Goal: Task Accomplishment & Management: Manage account settings

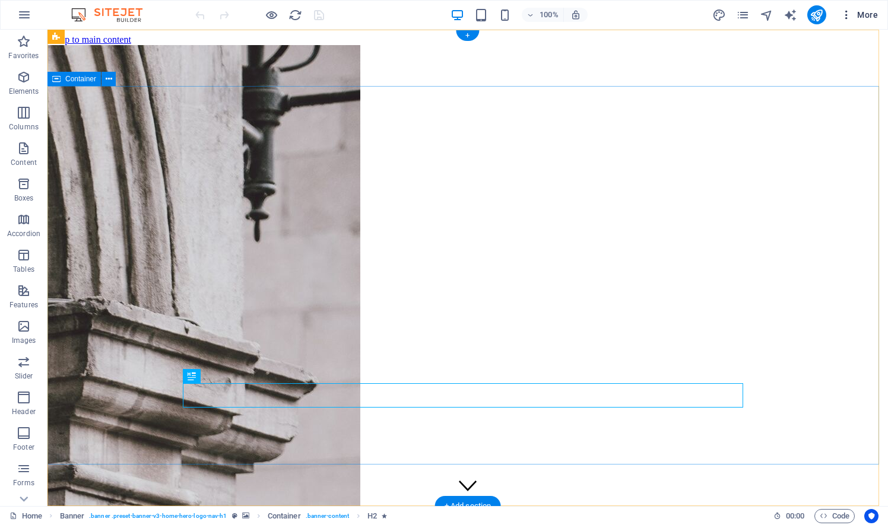
click at [851, 14] on icon "button" at bounding box center [846, 15] width 12 height 12
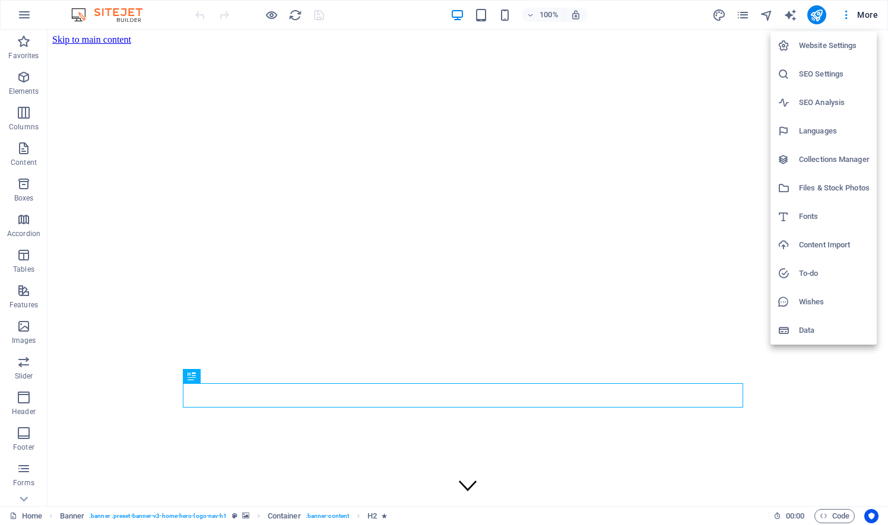
click at [845, 45] on h6 "Website Settings" at bounding box center [834, 46] width 71 height 14
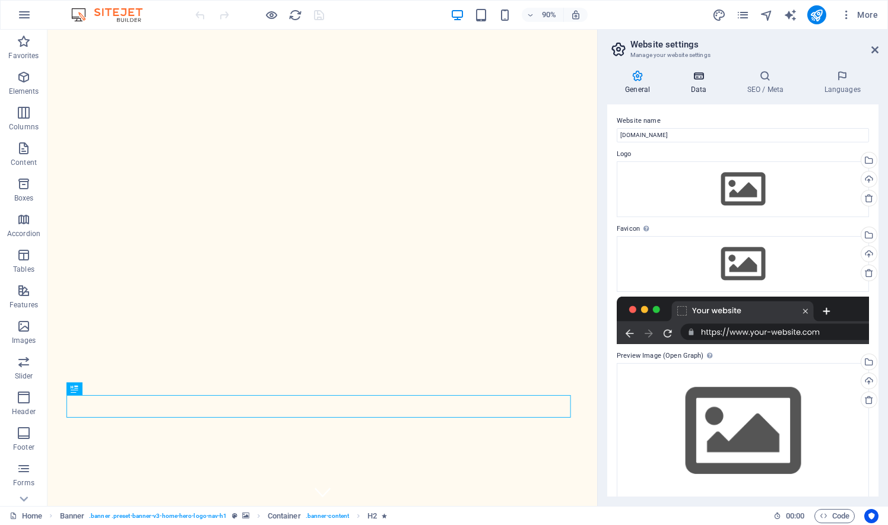
click at [705, 85] on h4 "Data" at bounding box center [700, 82] width 56 height 25
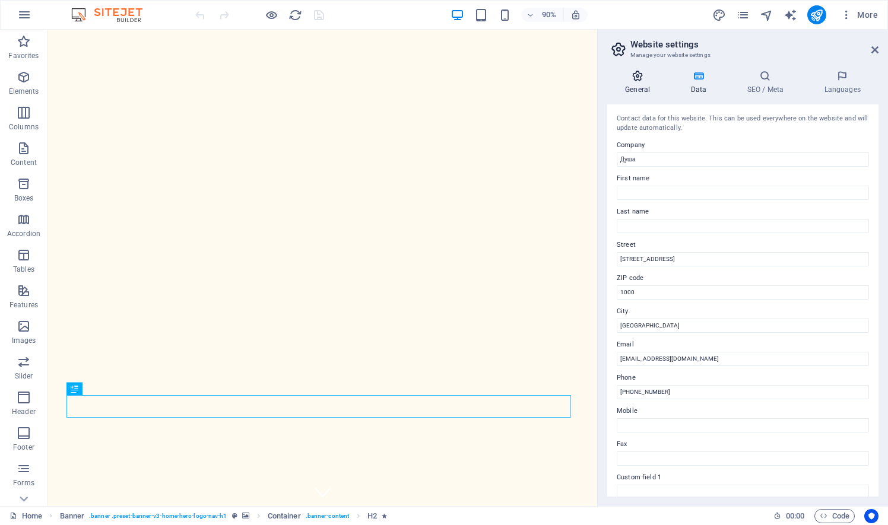
click at [631, 90] on h4 "General" at bounding box center [639, 82] width 65 height 25
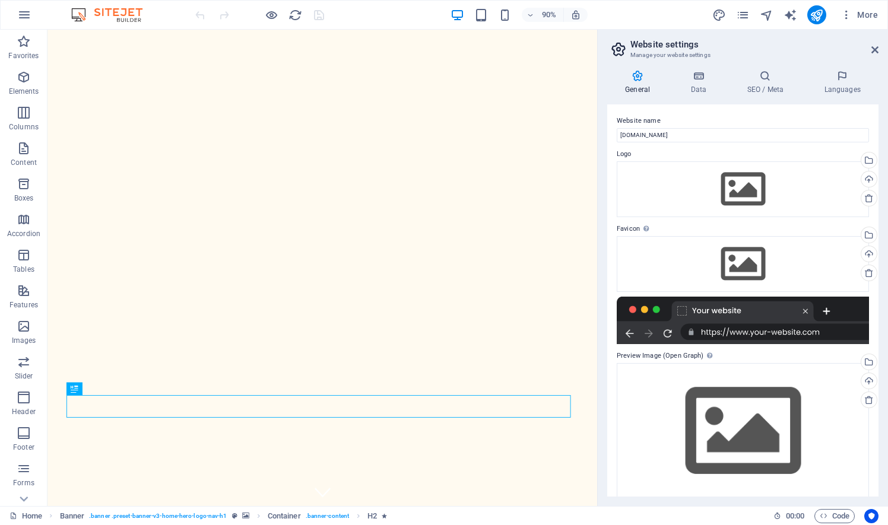
click at [775, 333] on div at bounding box center [742, 320] width 252 height 47
click at [707, 138] on input "dusha.mk" at bounding box center [742, 135] width 252 height 14
type input "dusha.mk"
click at [700, 76] on icon at bounding box center [698, 76] width 52 height 12
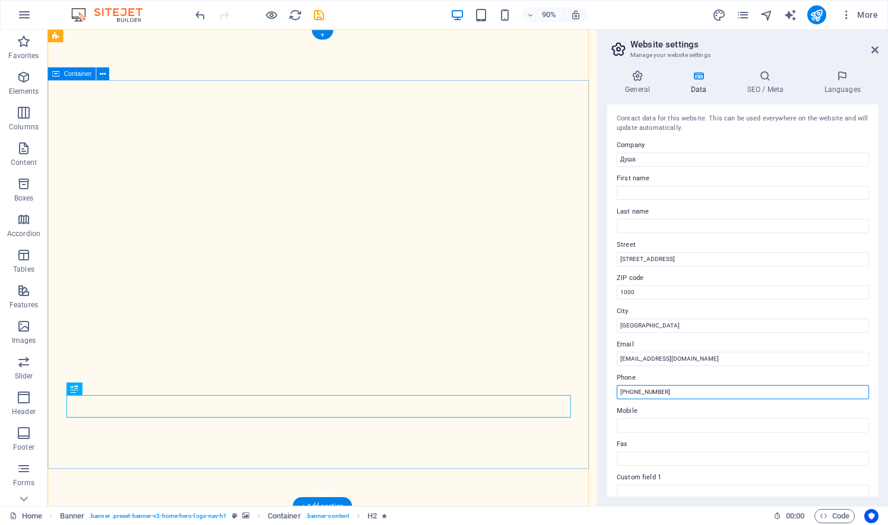
drag, startPoint x: 730, startPoint y: 419, endPoint x: 635, endPoint y: 427, distance: 95.3
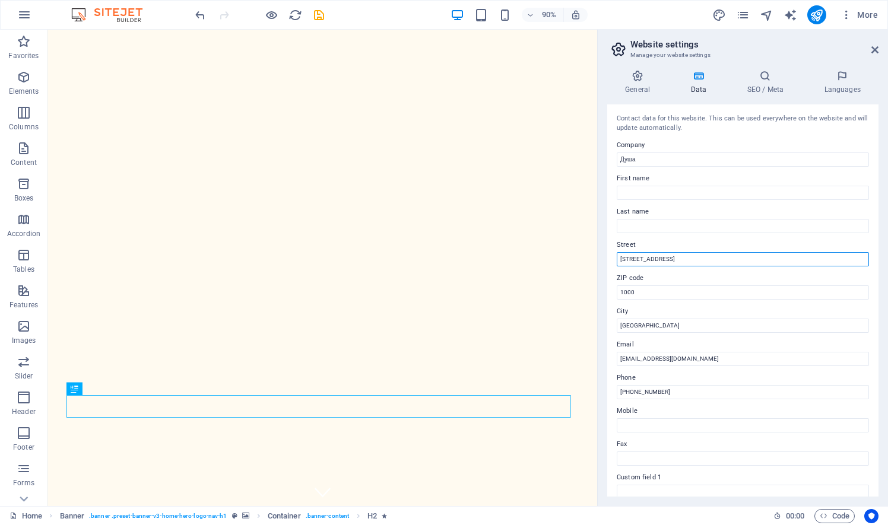
click at [719, 263] on input "Винска улица 12" at bounding box center [742, 259] width 252 height 14
drag, startPoint x: 764, startPoint y: 291, endPoint x: 650, endPoint y: 287, distance: 114.0
type input "Волково"
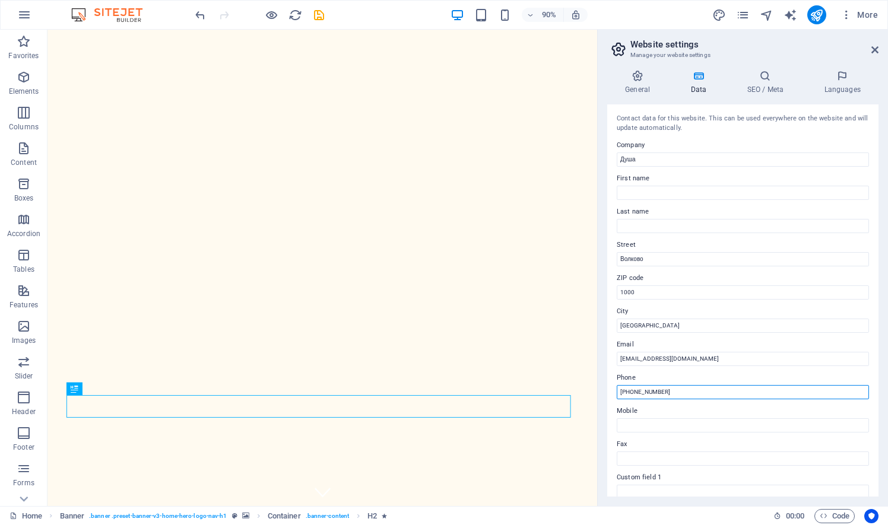
drag, startPoint x: 670, startPoint y: 389, endPoint x: 611, endPoint y: 390, distance: 58.7
click at [611, 390] on div "Contact data for this website. This can be used everywhere on the website and w…" at bounding box center [742, 300] width 271 height 392
type input "џ"
type input "xxxxx"
click at [769, 88] on h4 "SEO / Meta" at bounding box center [767, 82] width 77 height 25
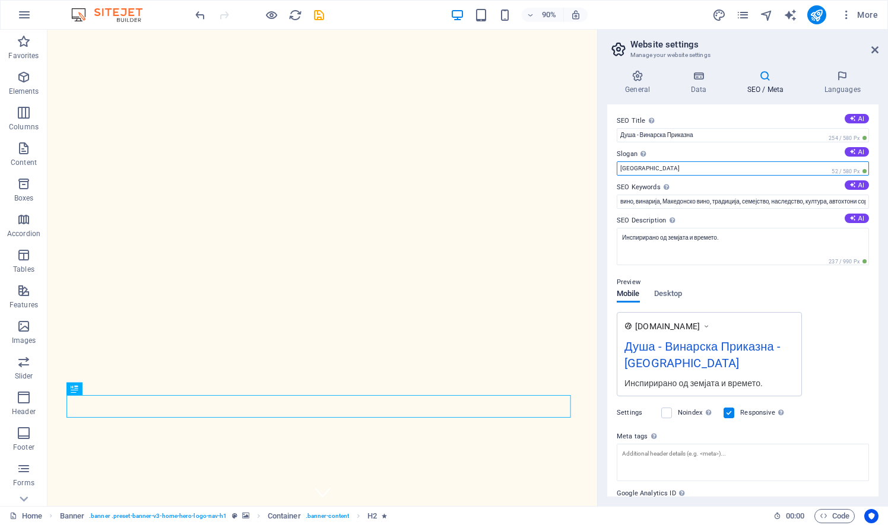
click at [680, 172] on input "Berlin" at bounding box center [742, 168] width 252 height 14
drag, startPoint x: 680, startPoint y: 172, endPoint x: 599, endPoint y: 169, distance: 80.8
click at [599, 169] on div "General Data SEO / Meta Languages Website name dusha.mk Logo Drag files here, c…" at bounding box center [743, 284] width 290 height 446
type input "V"
type input "Волково"
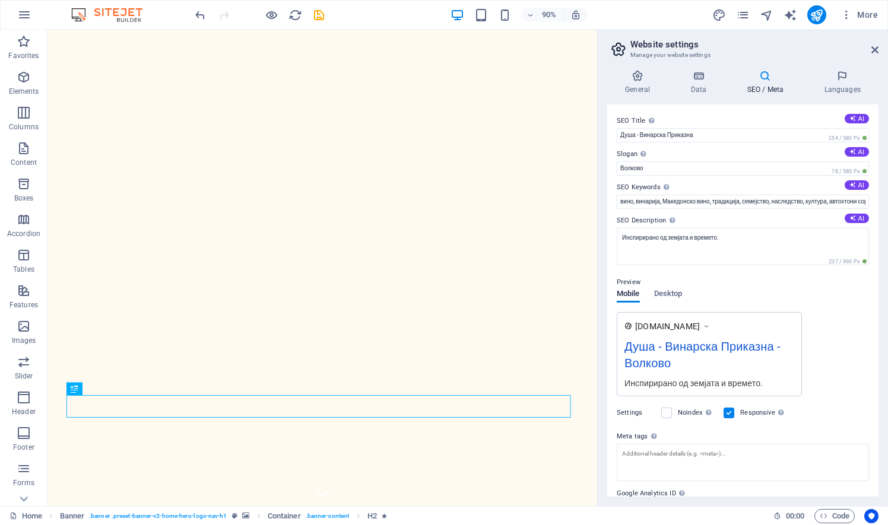
click at [824, 301] on div "Preview Mobile Desktop www.example.com Душа - Винарска Приказна - Волково Инспи…" at bounding box center [742, 331] width 252 height 131
click at [25, 18] on icon "button" at bounding box center [24, 15] width 14 height 14
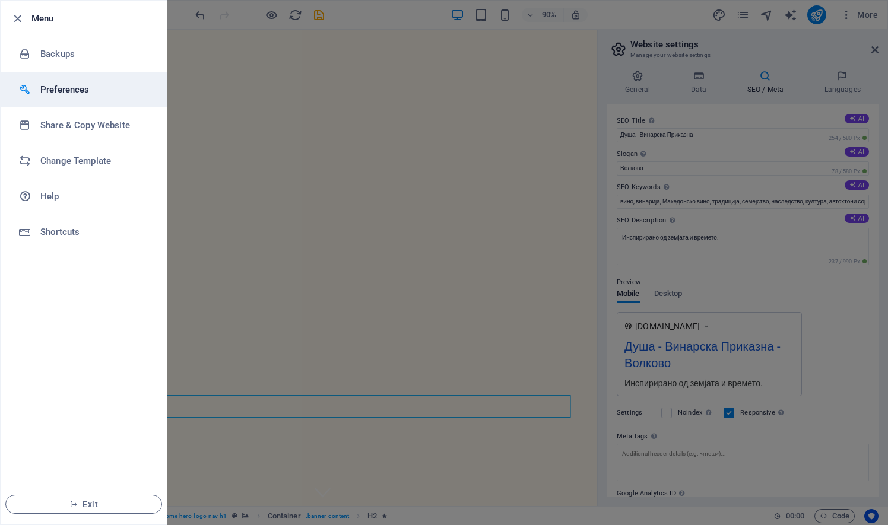
click at [50, 80] on li "Preferences" at bounding box center [84, 90] width 166 height 36
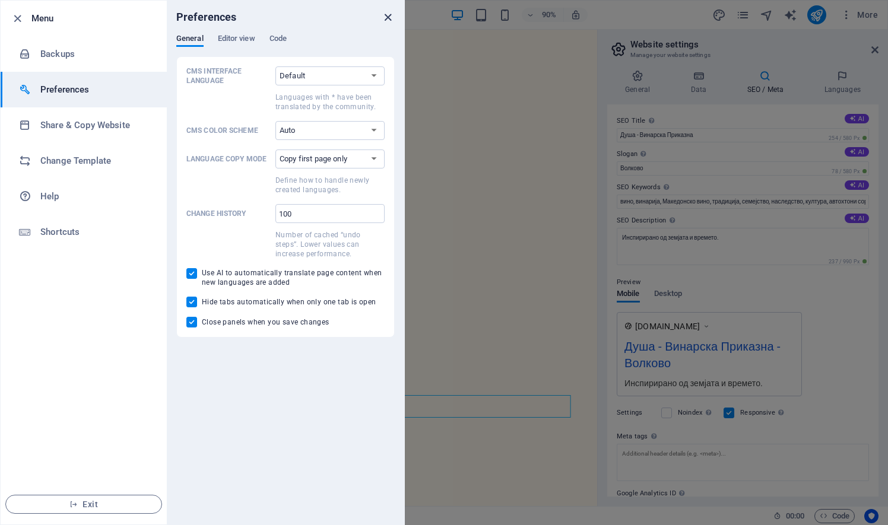
click at [388, 17] on icon "close" at bounding box center [388, 18] width 14 height 14
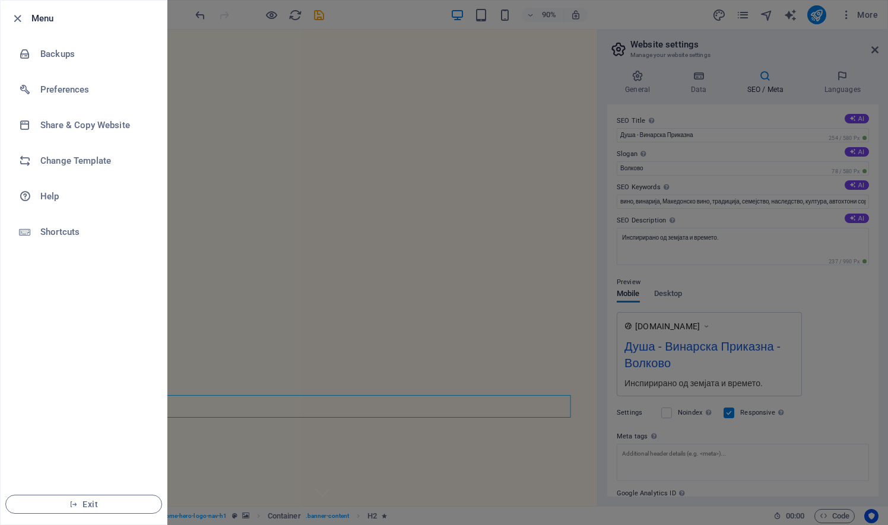
click at [681, 15] on div at bounding box center [444, 262] width 888 height 525
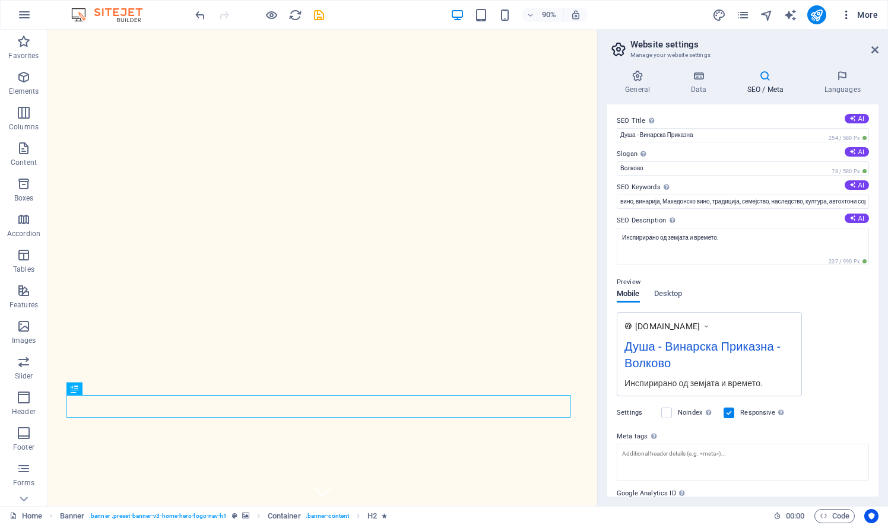
click at [849, 17] on icon "button" at bounding box center [846, 15] width 12 height 12
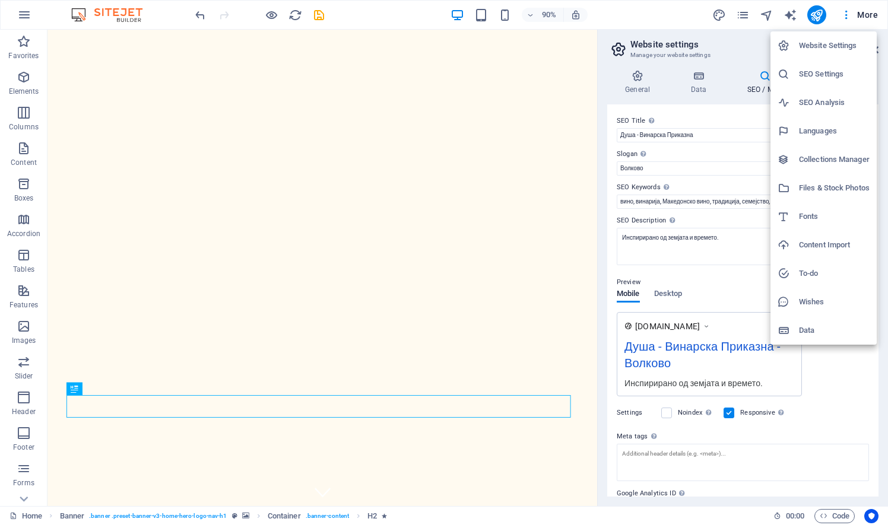
click at [814, 11] on div at bounding box center [444, 262] width 888 height 525
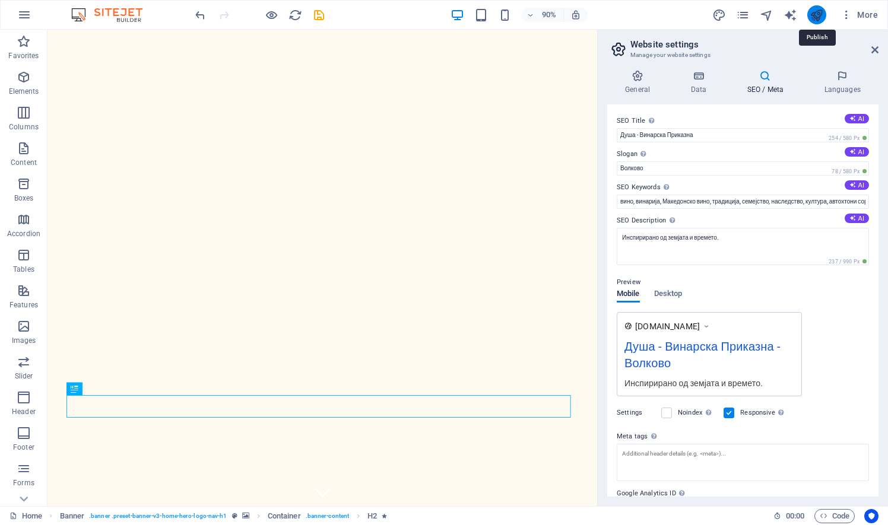
click at [815, 14] on icon "publish" at bounding box center [816, 15] width 14 height 14
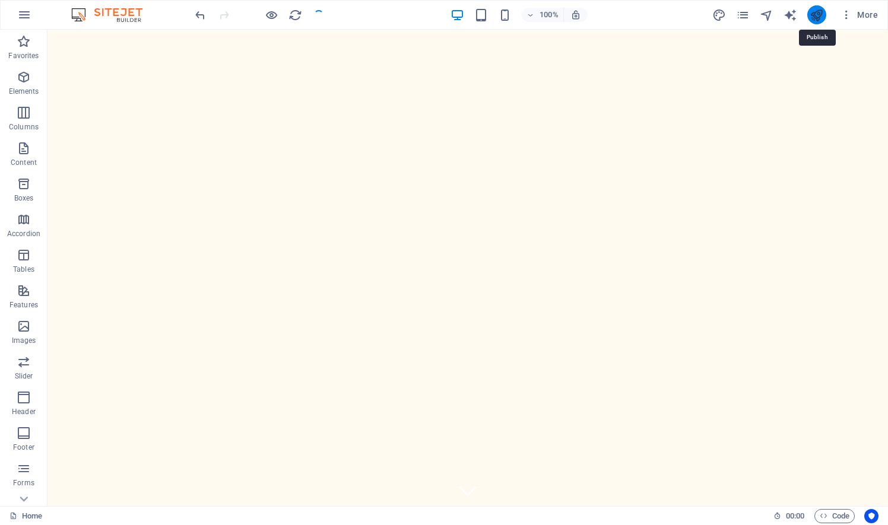
click at [818, 13] on icon "publish" at bounding box center [816, 15] width 14 height 14
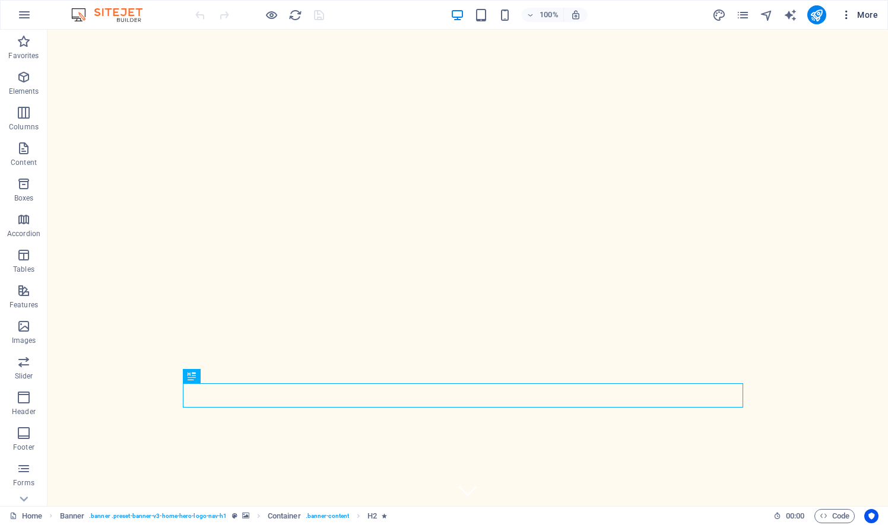
click at [843, 16] on icon "button" at bounding box center [846, 15] width 12 height 12
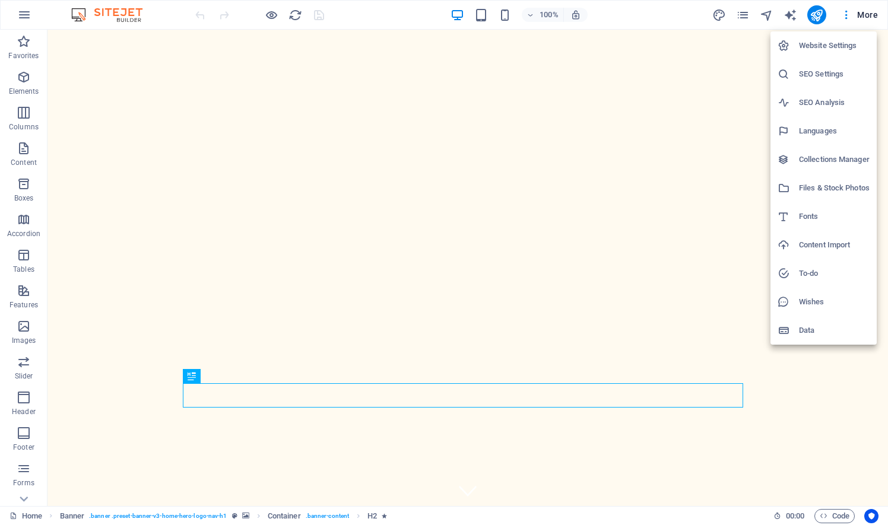
click at [843, 44] on h6 "Website Settings" at bounding box center [834, 46] width 71 height 14
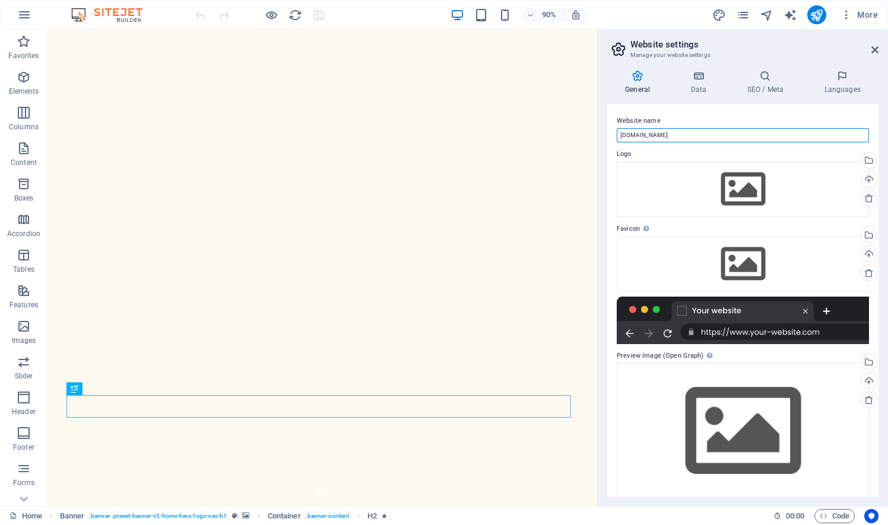
click at [695, 136] on input "dusha.mk" at bounding box center [742, 135] width 252 height 14
type input "dusha.mk/start"
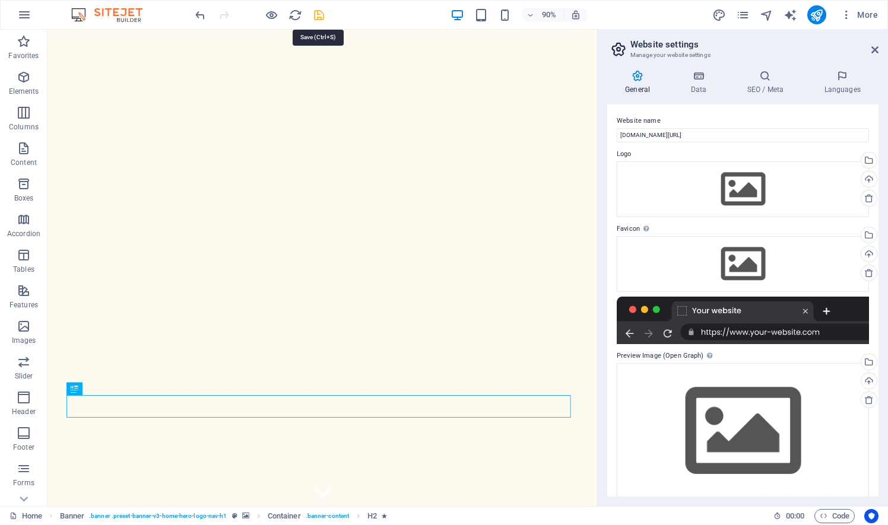
click at [318, 15] on icon "save" at bounding box center [319, 15] width 14 height 14
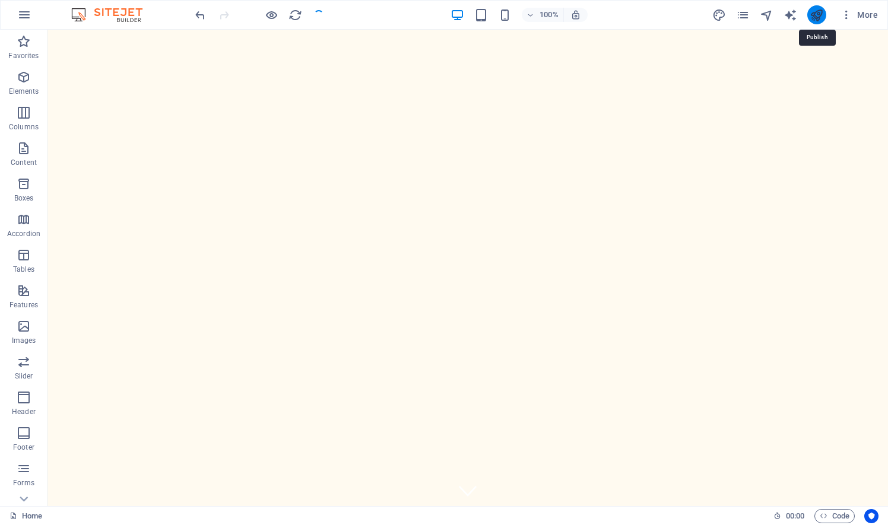
click at [814, 18] on icon "publish" at bounding box center [816, 15] width 14 height 14
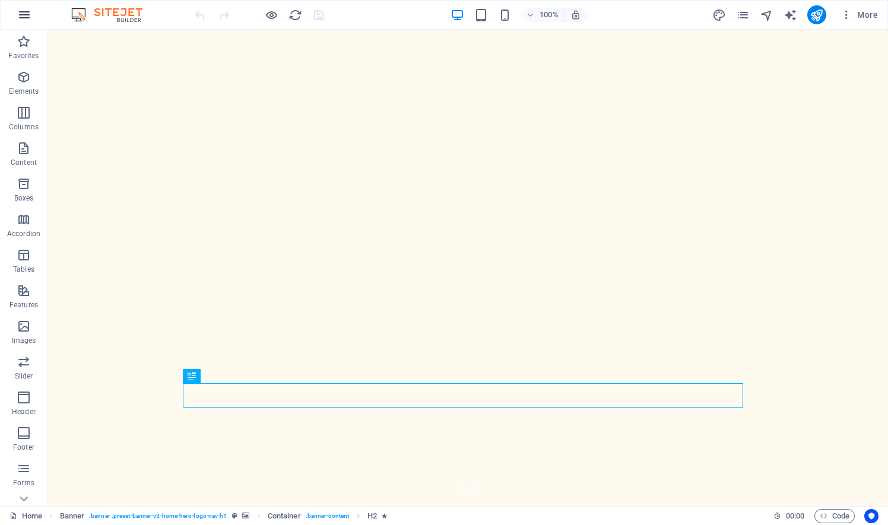
click at [24, 15] on icon "button" at bounding box center [24, 15] width 14 height 14
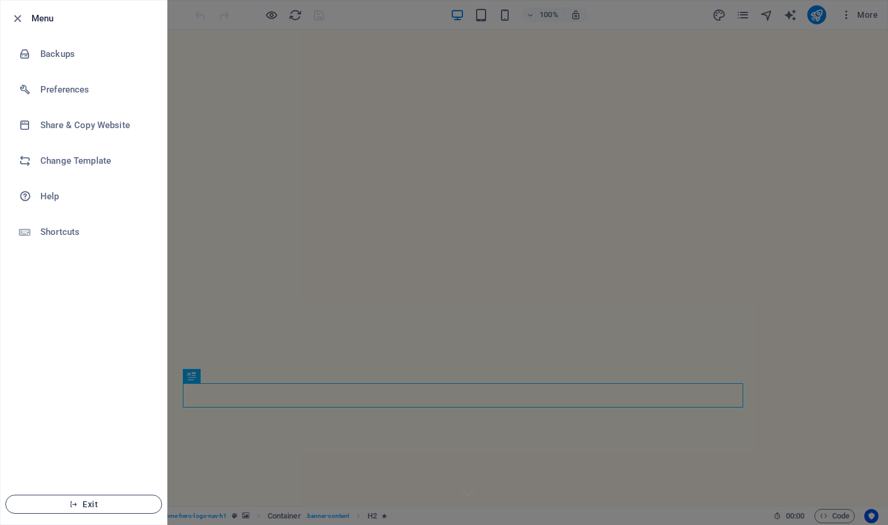
click at [108, 506] on span "Exit" at bounding box center [83, 504] width 136 height 9
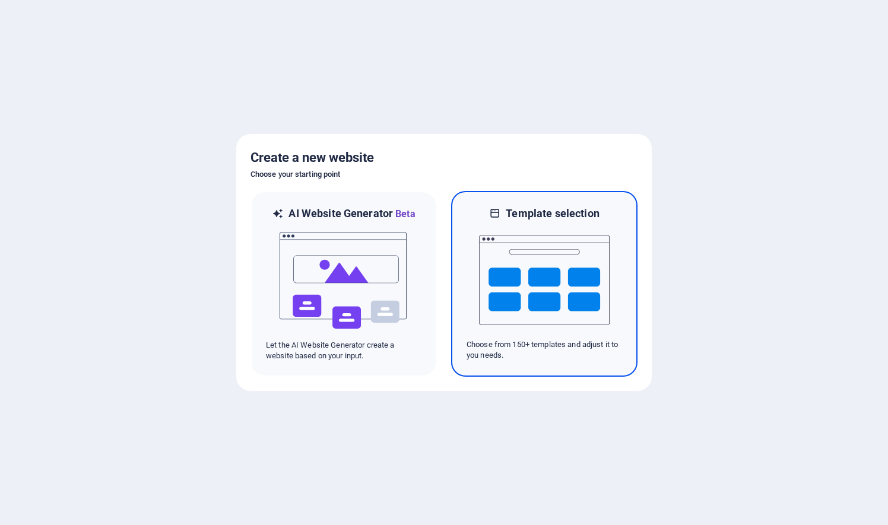
click at [518, 282] on img at bounding box center [544, 280] width 131 height 119
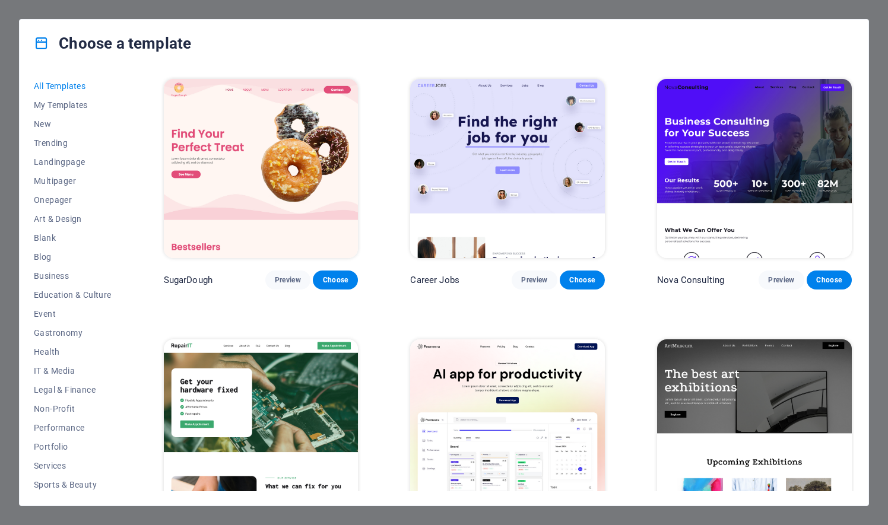
drag, startPoint x: 122, startPoint y: 375, endPoint x: 131, endPoint y: 424, distance: 50.0
click at [131, 424] on div "All Templates My Templates New Trending Landingpage Multipager Onepager Art & D…" at bounding box center [444, 286] width 848 height 438
click at [57, 87] on span "All Templates" at bounding box center [73, 85] width 78 height 9
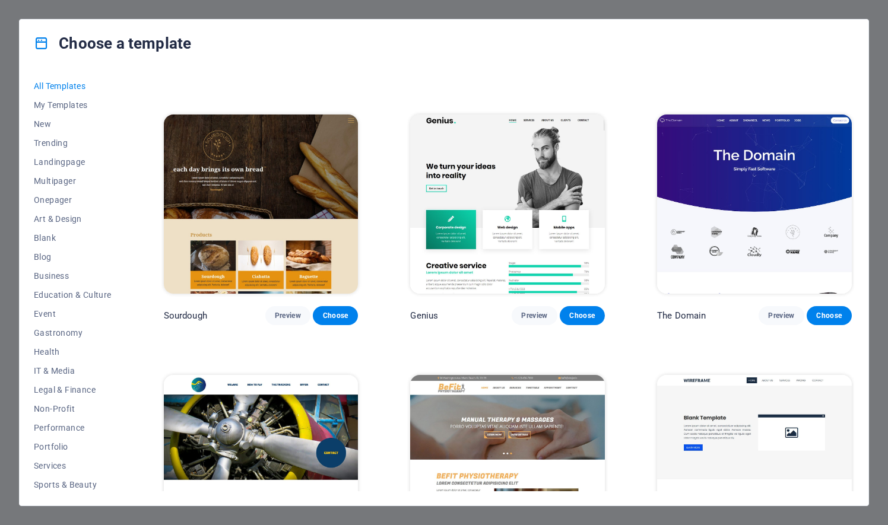
scroll to position [6217, 0]
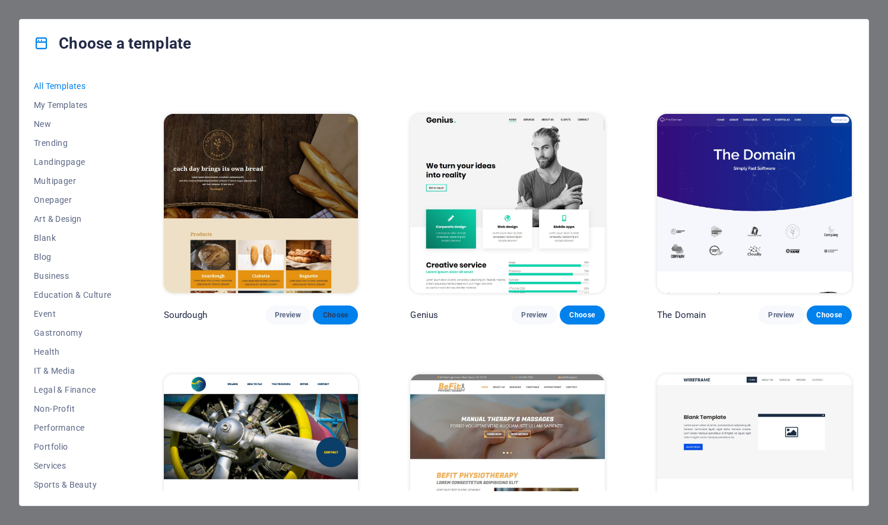
click at [344, 310] on span "Choose" at bounding box center [335, 314] width 26 height 9
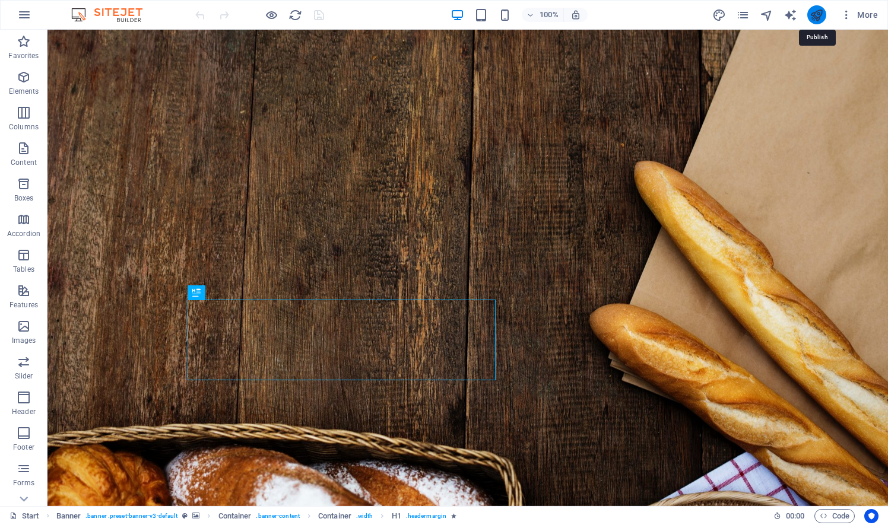
click at [821, 14] on icon "publish" at bounding box center [816, 15] width 14 height 14
